Goal: Transaction & Acquisition: Purchase product/service

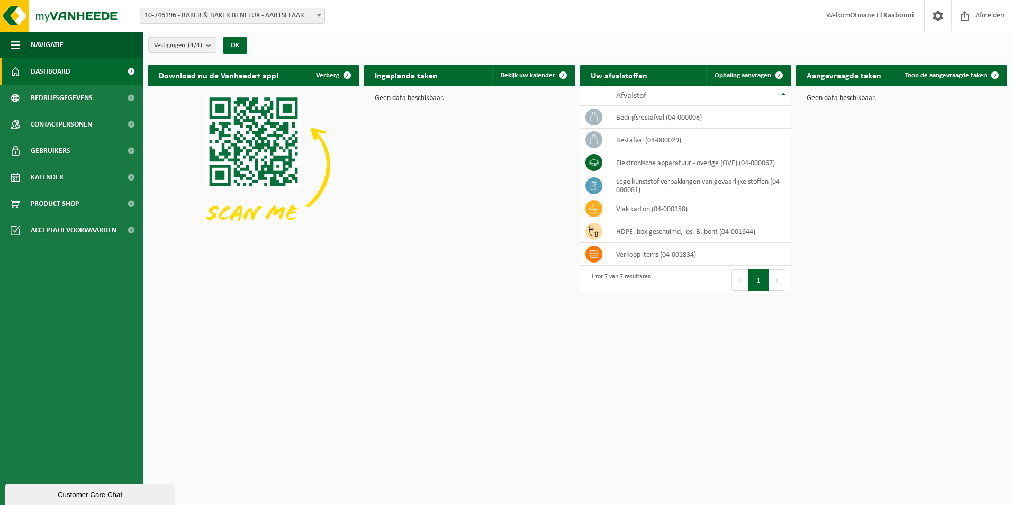
click at [71, 73] on link "Dashboard" at bounding box center [71, 71] width 143 height 26
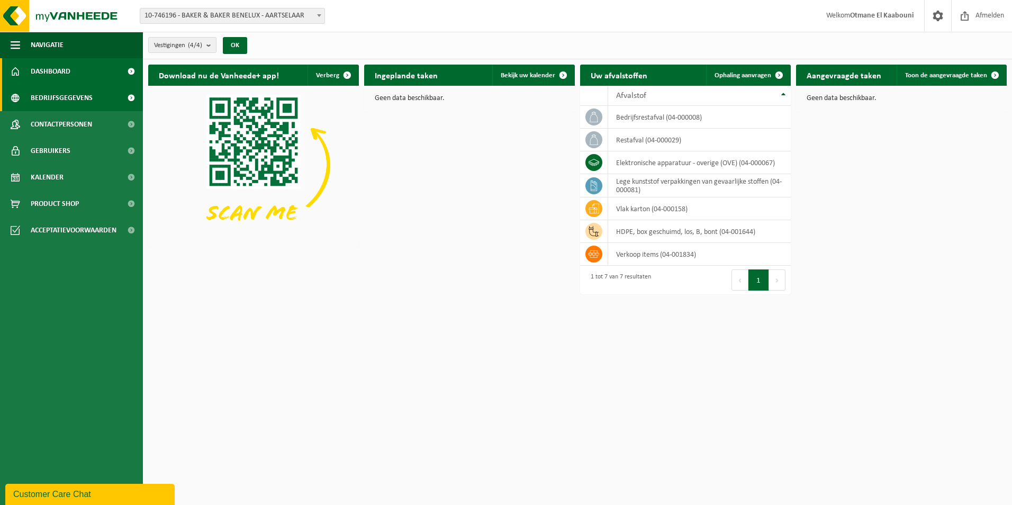
click at [64, 95] on span "Bedrijfsgegevens" at bounding box center [62, 98] width 62 height 26
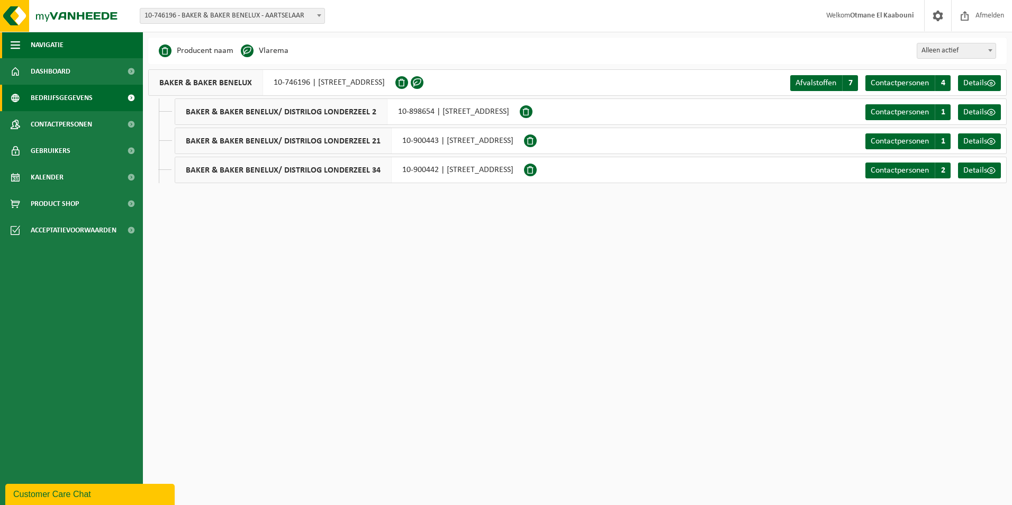
click at [49, 43] on span "Navigatie" at bounding box center [47, 45] width 33 height 26
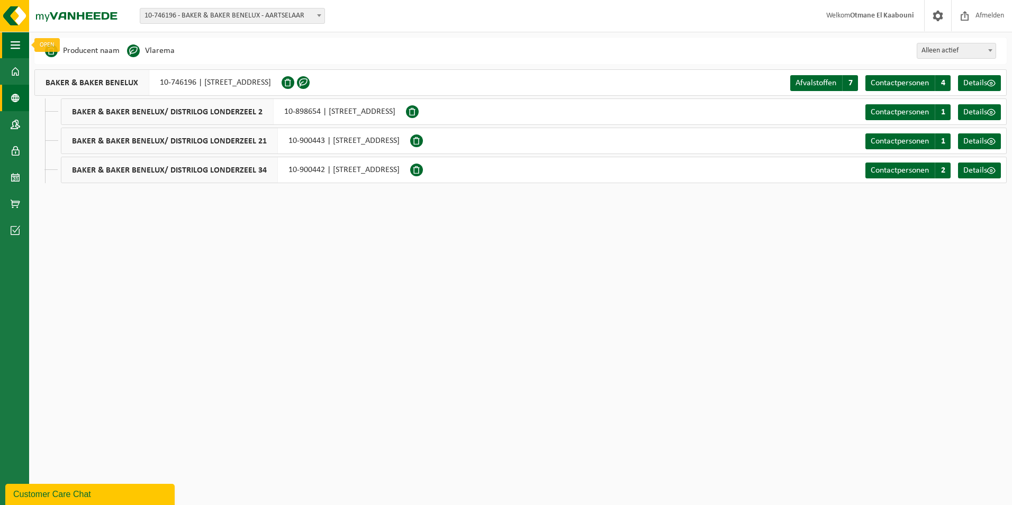
click at [5, 41] on button "Navigatie" at bounding box center [14, 45] width 29 height 26
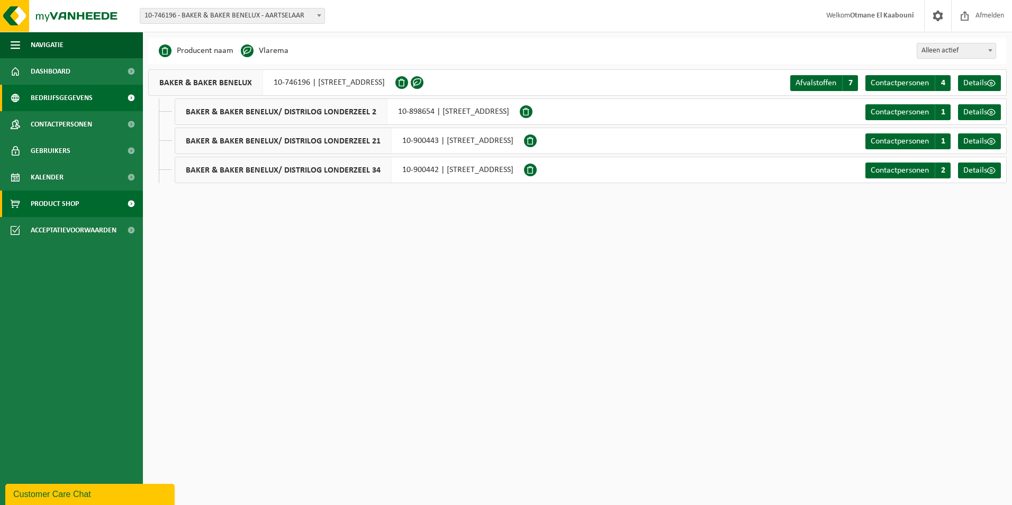
click at [50, 199] on span "Product Shop" at bounding box center [55, 204] width 48 height 26
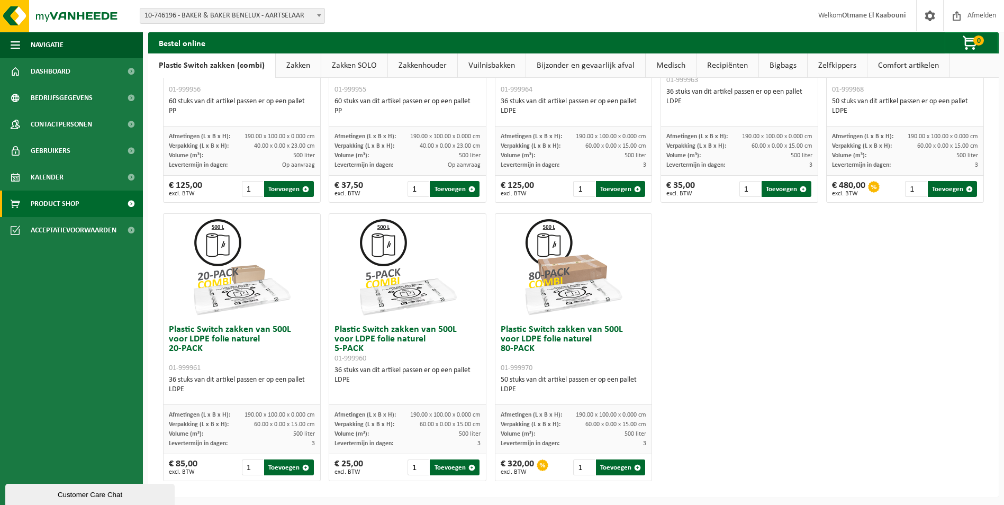
scroll to position [488, 0]
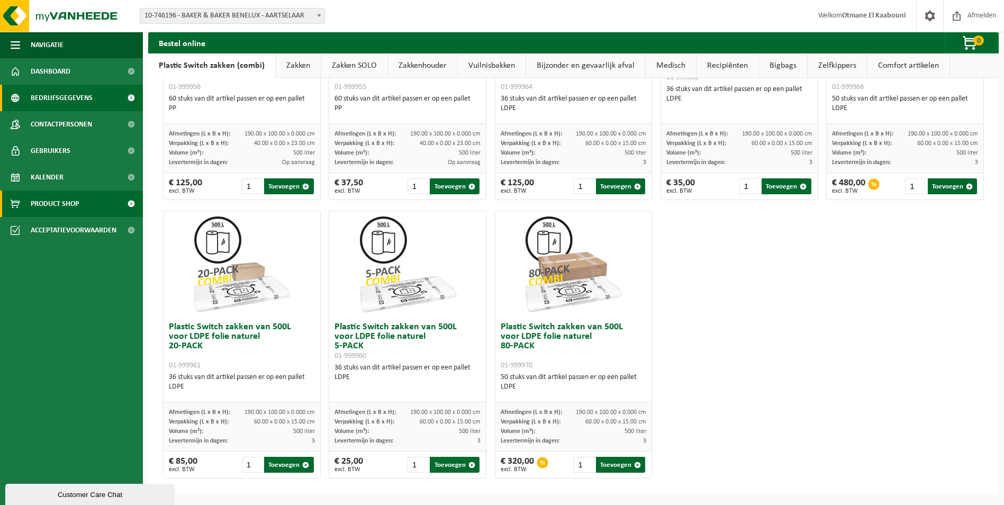
click at [58, 94] on span "Bedrijfsgegevens" at bounding box center [62, 98] width 62 height 26
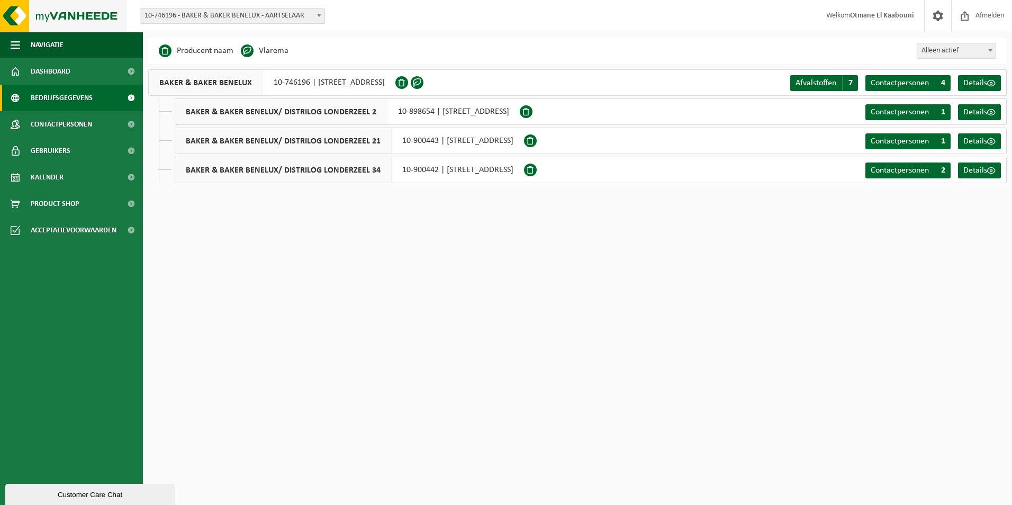
click at [16, 15] on img at bounding box center [63, 16] width 127 height 32
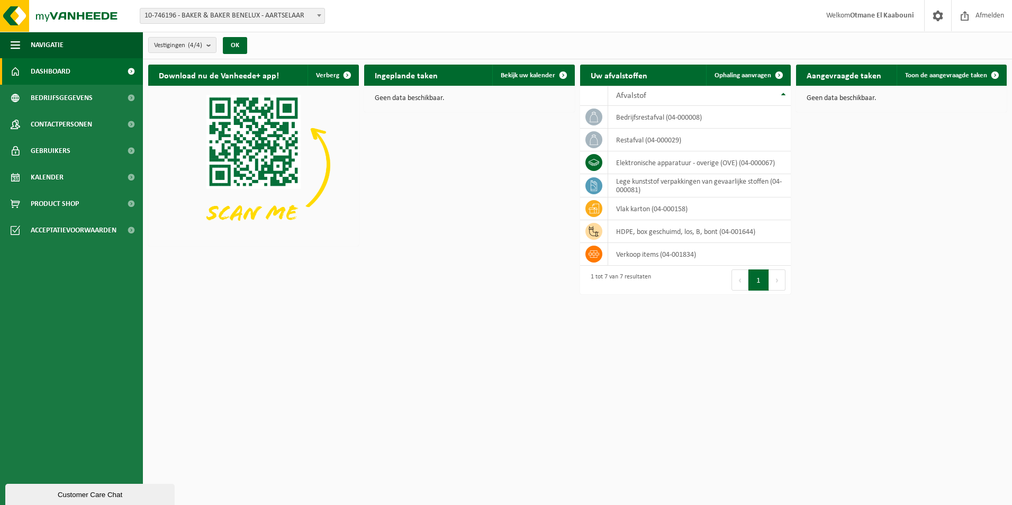
click at [55, 60] on span "Dashboard" at bounding box center [51, 71] width 40 height 26
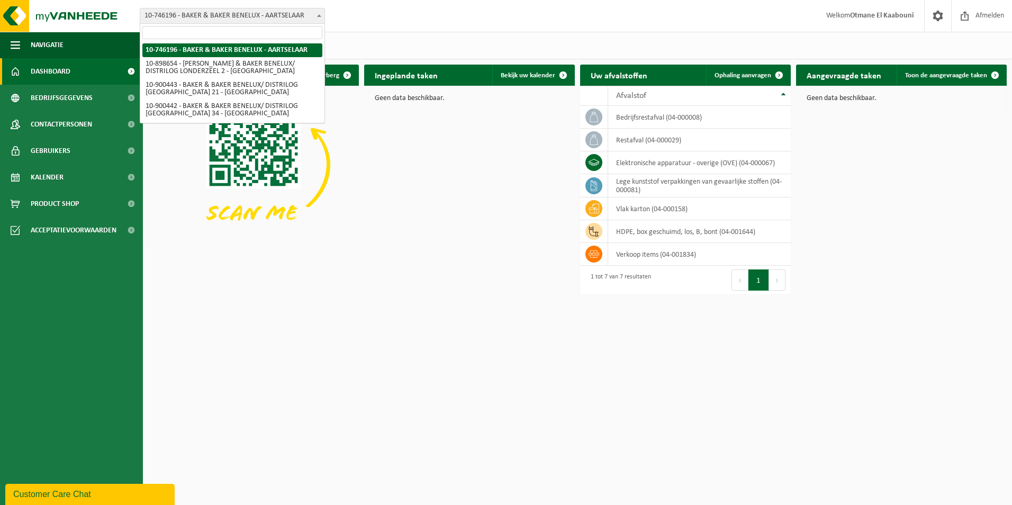
click at [216, 14] on span "10-746196 - BAKER & BAKER BENELUX - AARTSELAAR" at bounding box center [232, 15] width 184 height 15
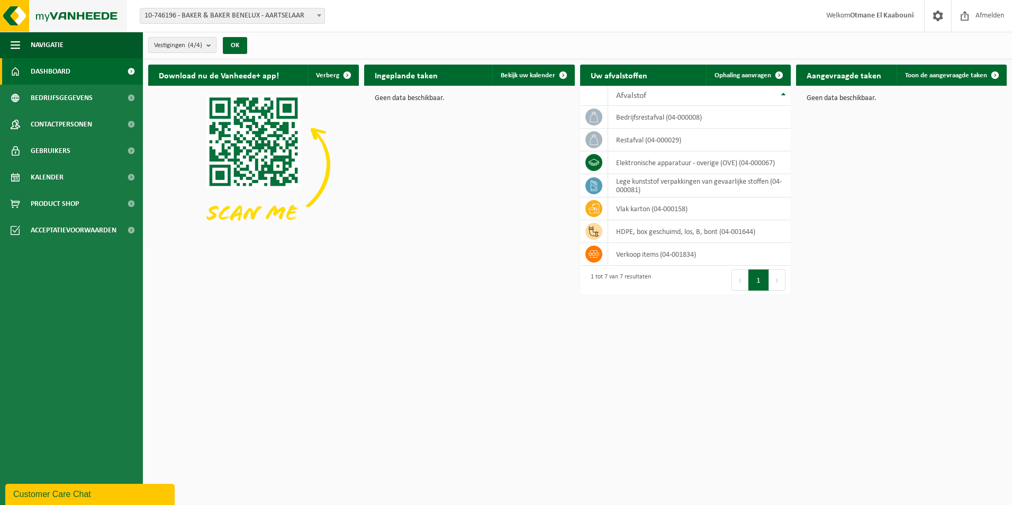
click at [53, 8] on img at bounding box center [63, 16] width 127 height 32
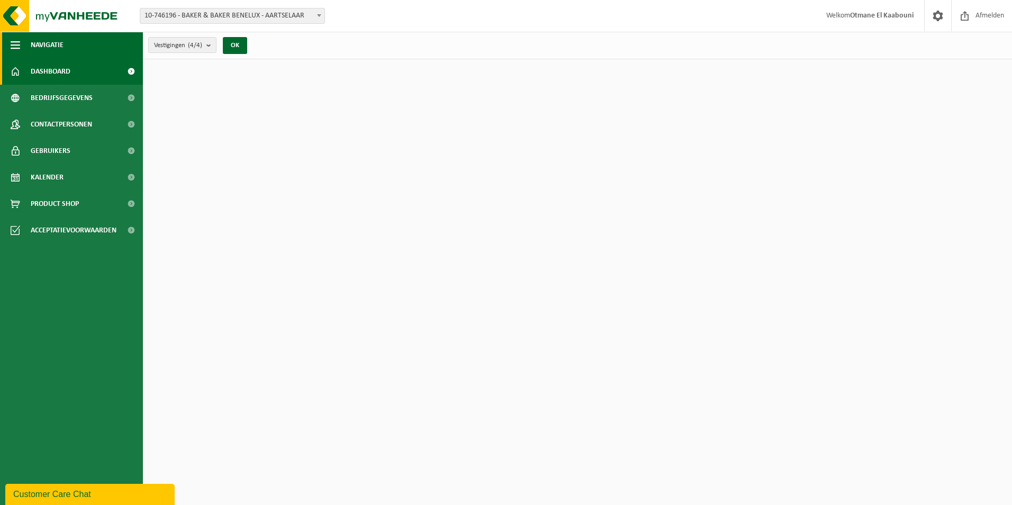
click at [30, 38] on button "Navigatie" at bounding box center [71, 45] width 143 height 26
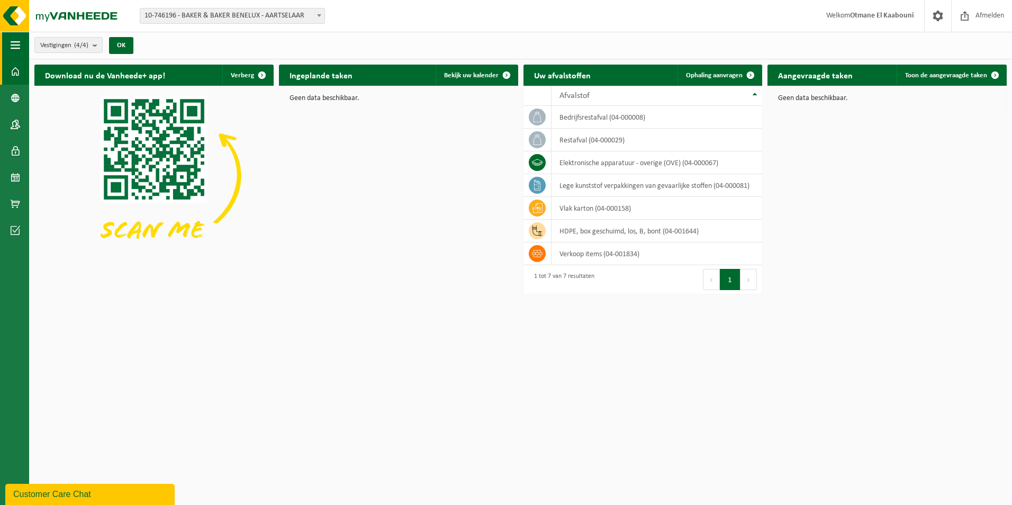
click at [13, 41] on span "button" at bounding box center [16, 45] width 10 height 26
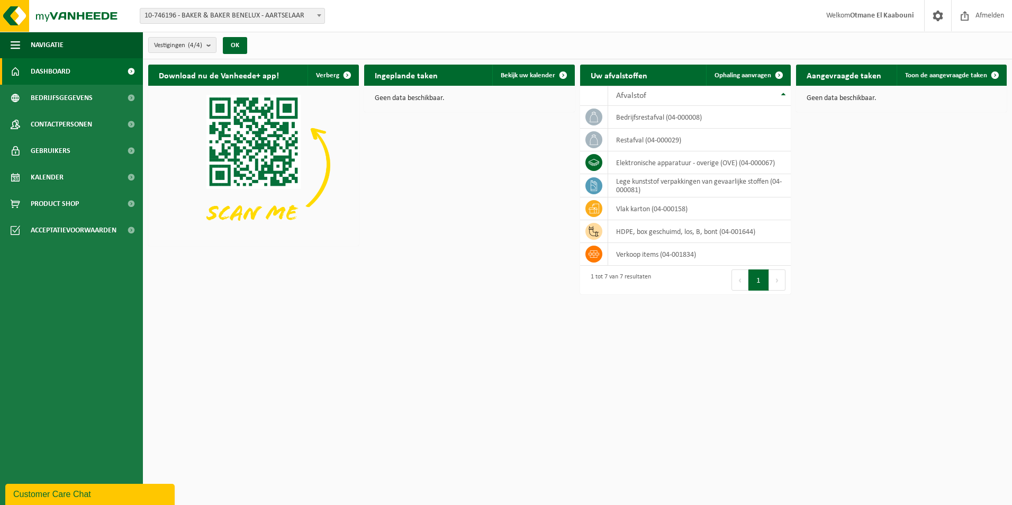
click at [852, 72] on h2 "Aangevraagde taken" at bounding box center [844, 75] width 96 height 21
click at [1002, 66] on span at bounding box center [994, 75] width 21 height 21
click at [349, 73] on span "button" at bounding box center [347, 75] width 21 height 21
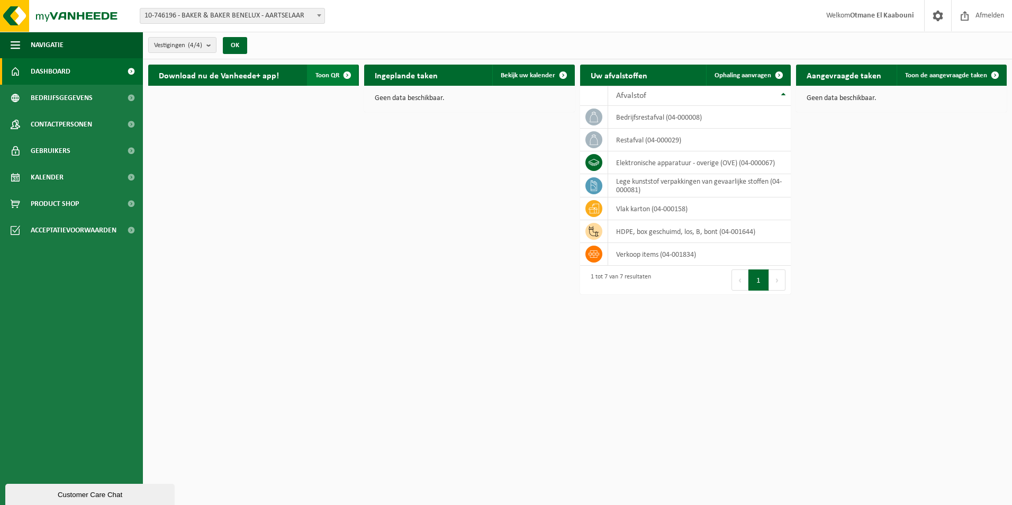
click at [350, 71] on span "button" at bounding box center [347, 75] width 21 height 21
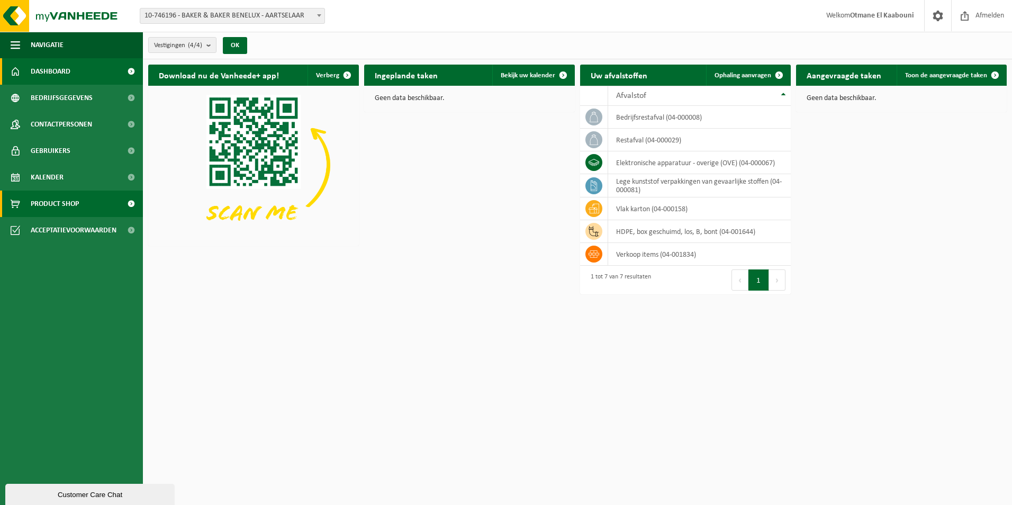
click at [130, 202] on span at bounding box center [131, 204] width 24 height 26
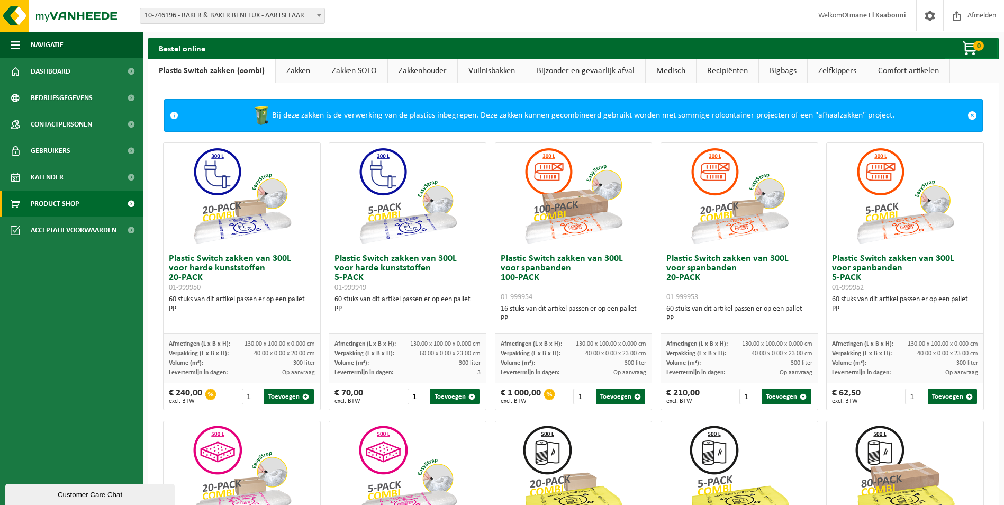
click at [291, 69] on link "Zakken" at bounding box center [298, 71] width 45 height 24
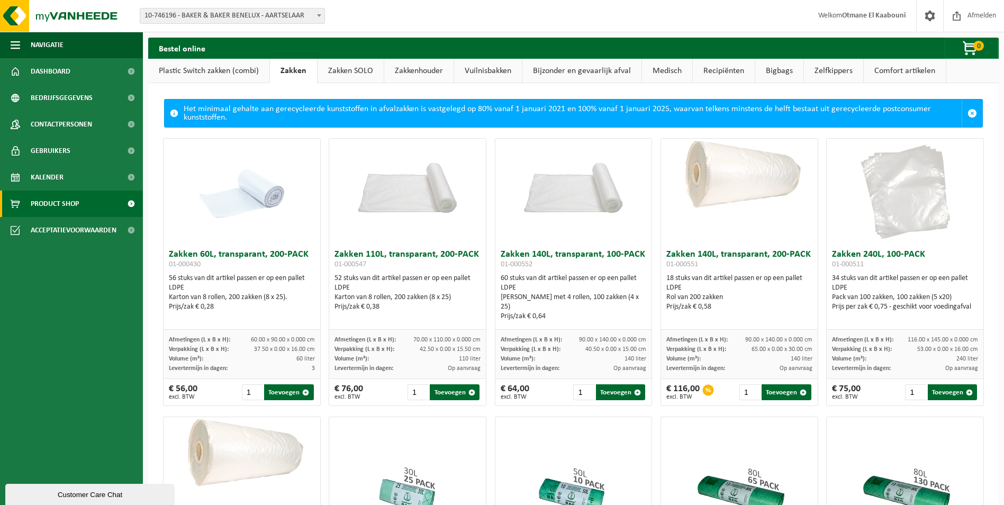
click at [349, 66] on link "Zakken SOLO" at bounding box center [351, 71] width 66 height 24
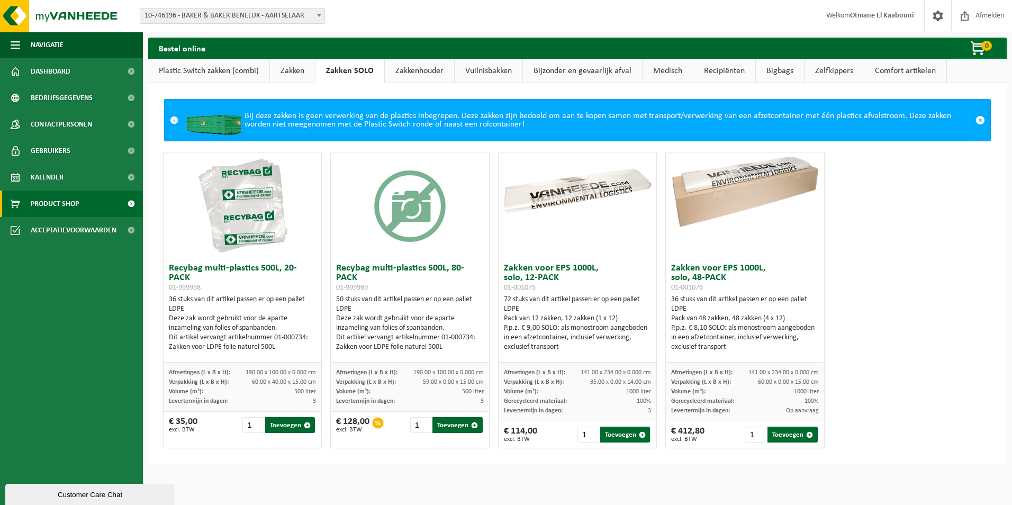
click at [415, 66] on link "Zakkenhouder" at bounding box center [419, 71] width 69 height 24
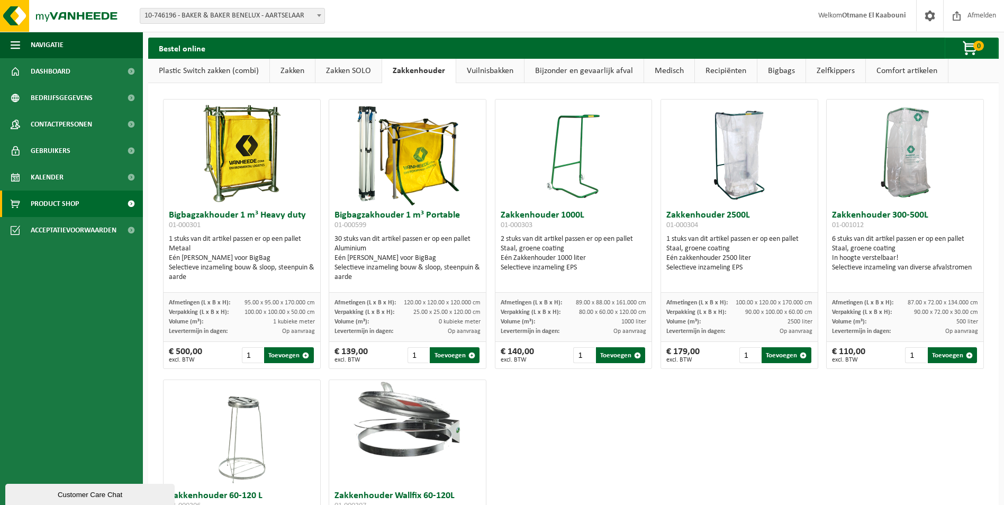
click at [515, 73] on link "Vuilnisbakken" at bounding box center [490, 71] width 68 height 24
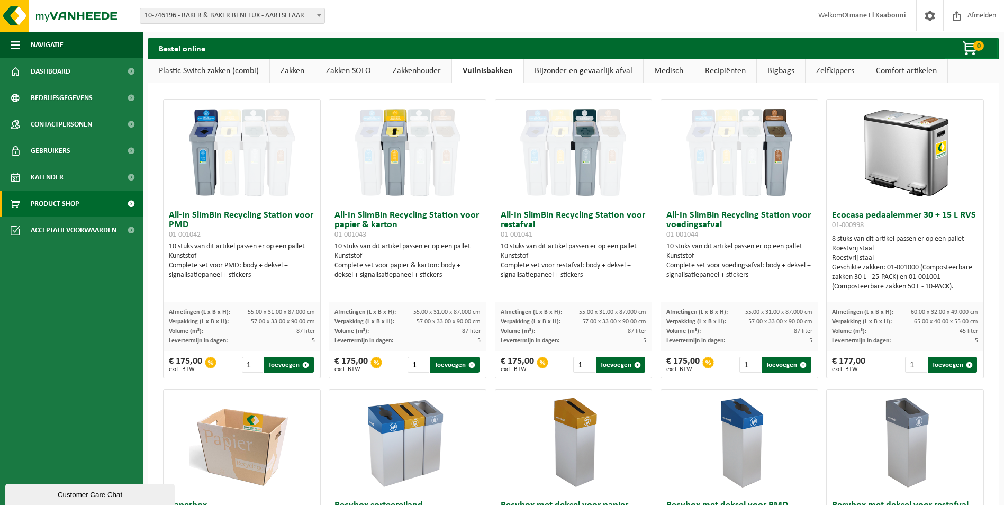
click at [557, 68] on link "Bijzonder en gevaarlijk afval" at bounding box center [583, 71] width 119 height 24
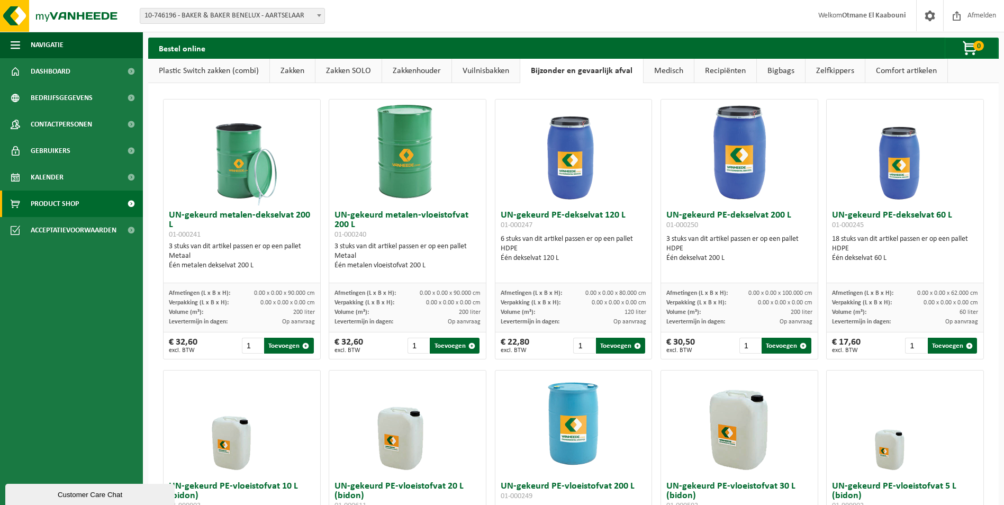
click at [646, 70] on link "Medisch" at bounding box center [669, 71] width 50 height 24
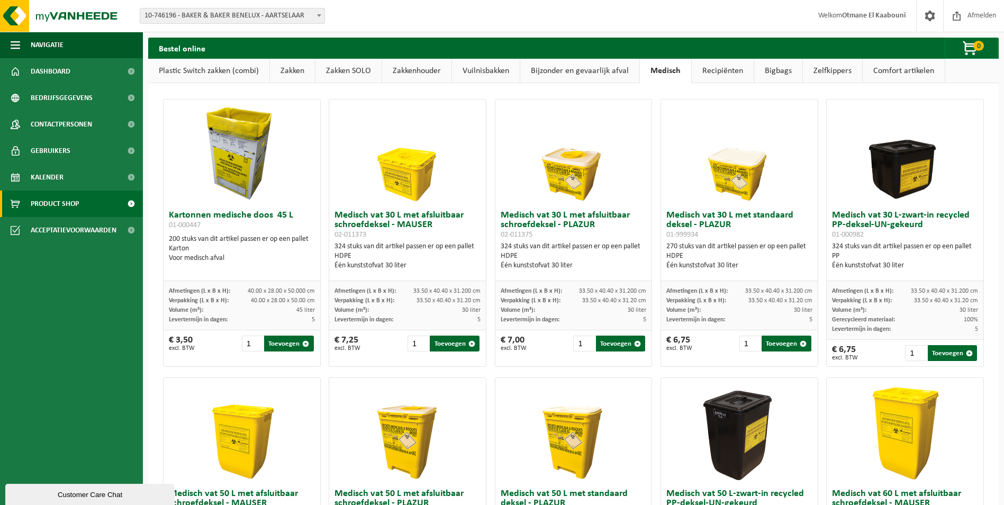
click at [699, 70] on link "Recipiënten" at bounding box center [723, 71] width 62 height 24
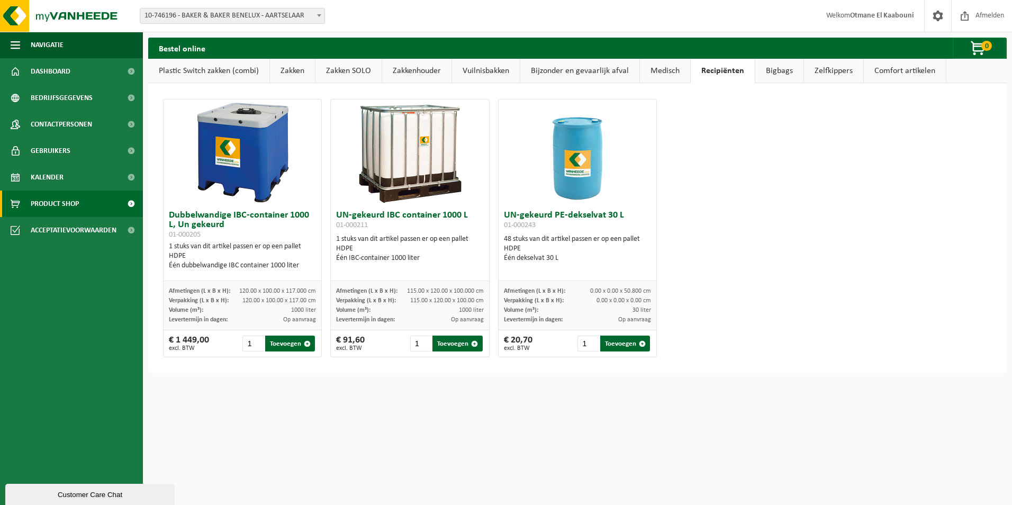
click at [783, 71] on link "Bigbags" at bounding box center [779, 71] width 48 height 24
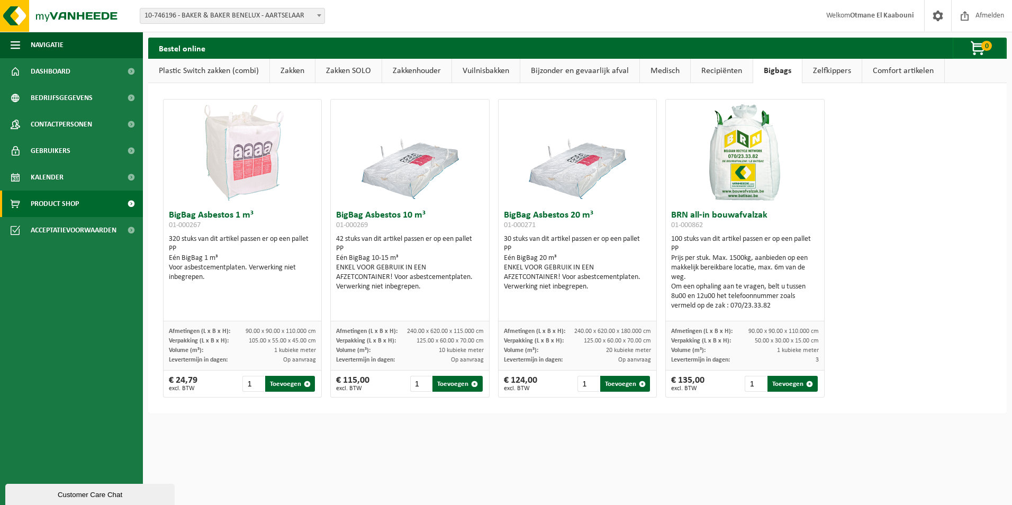
click at [847, 69] on link "Zelfkippers" at bounding box center [831, 71] width 59 height 24
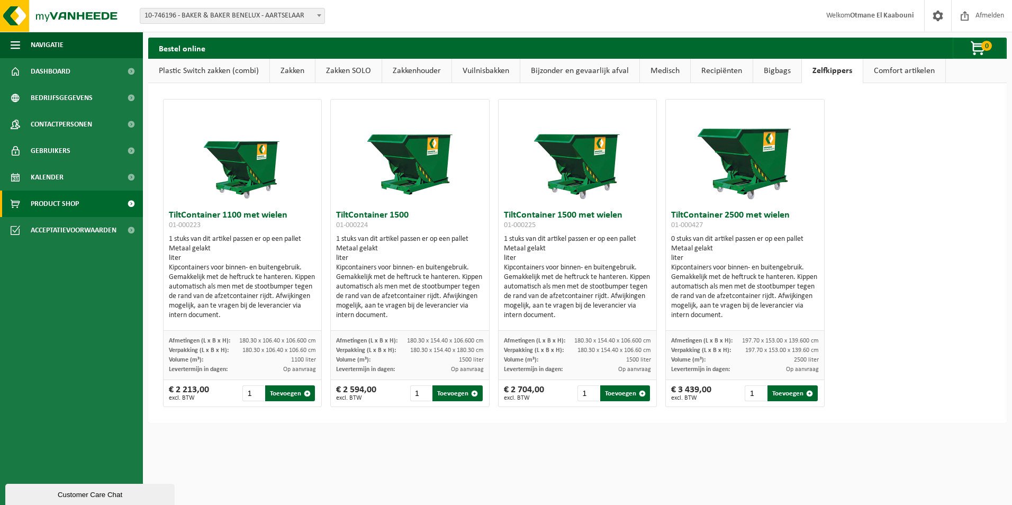
click at [886, 68] on link "Comfort artikelen" at bounding box center [904, 71] width 82 height 24
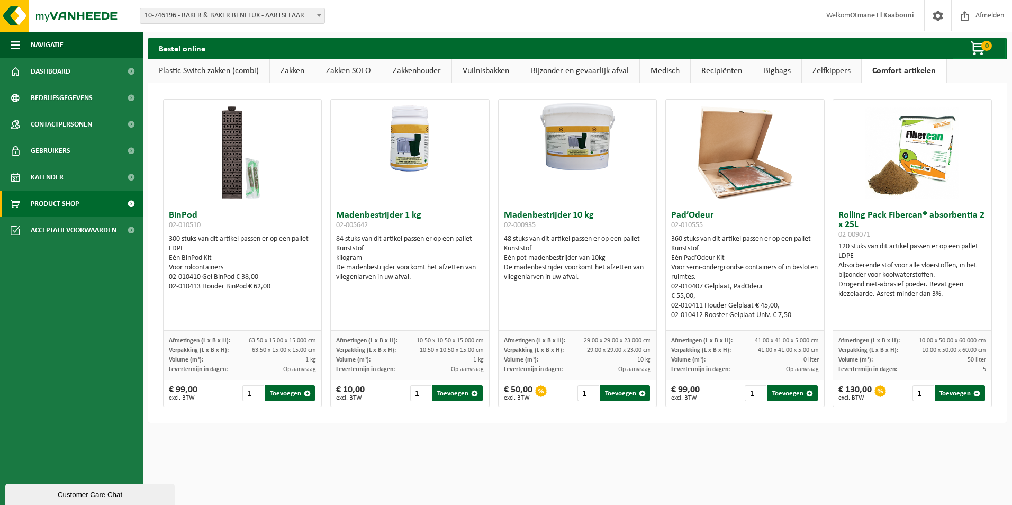
click at [834, 68] on link "Zelfkippers" at bounding box center [831, 71] width 59 height 24
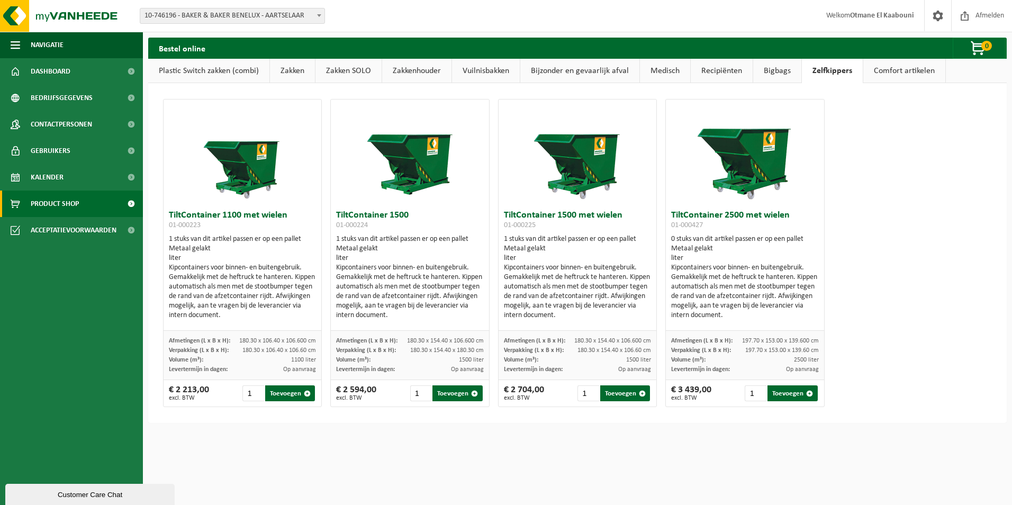
click at [889, 75] on link "Comfort artikelen" at bounding box center [904, 71] width 82 height 24
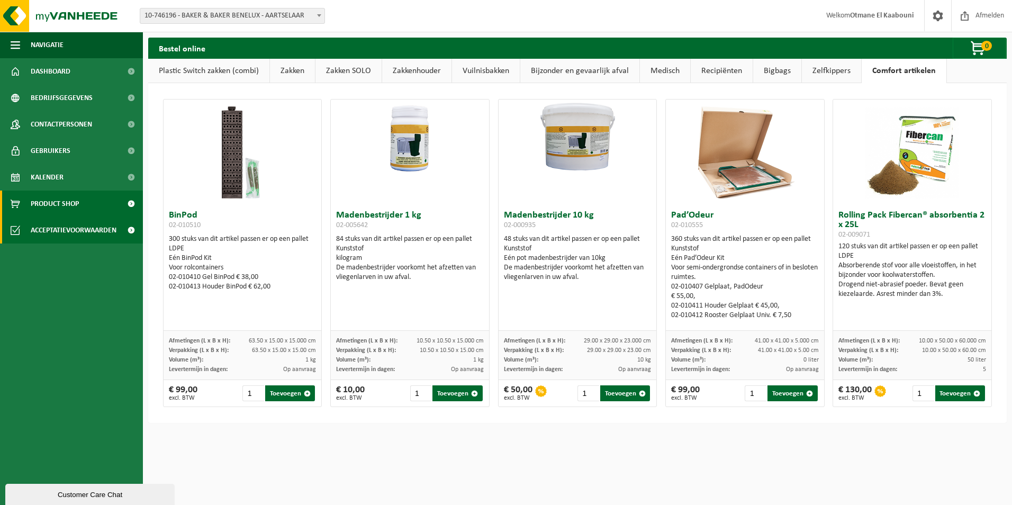
click at [76, 227] on span "Acceptatievoorwaarden" at bounding box center [74, 230] width 86 height 26
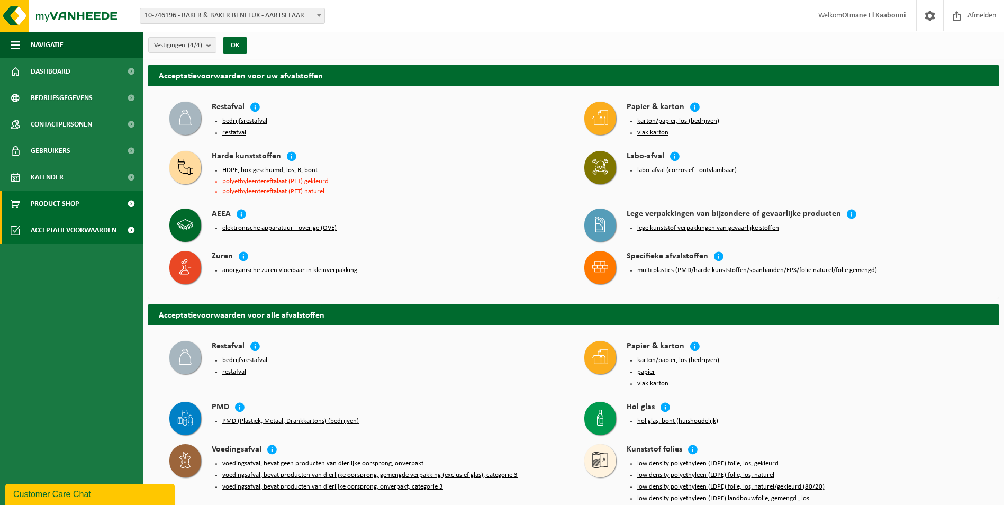
click at [57, 196] on span "Product Shop" at bounding box center [55, 204] width 48 height 26
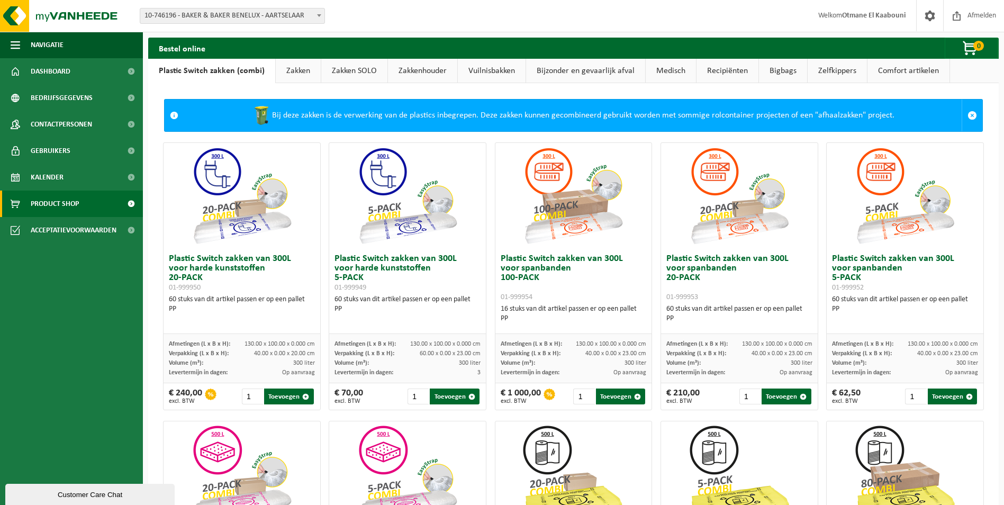
click at [831, 69] on link "Zelfkippers" at bounding box center [837, 71] width 59 height 24
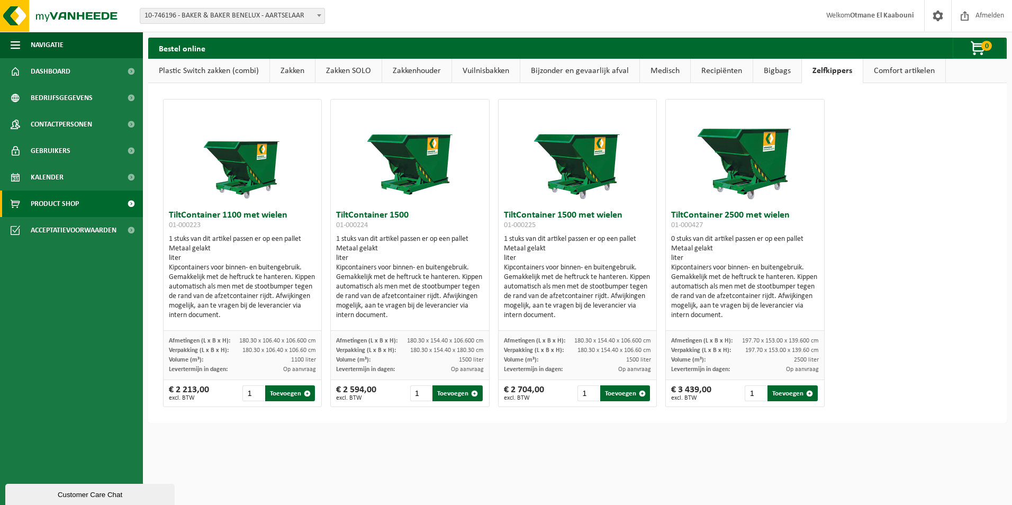
click at [500, 70] on link "Vuilnisbakken" at bounding box center [486, 71] width 68 height 24
